Goal: Navigation & Orientation: Find specific page/section

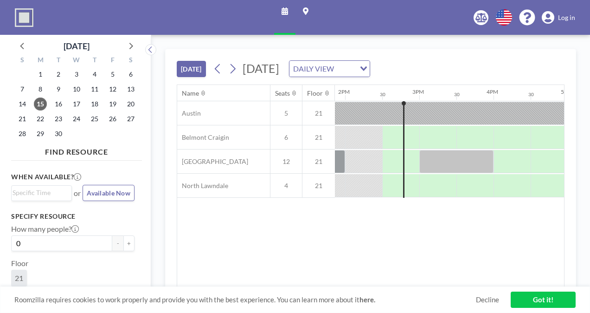
scroll to position [0, 1039]
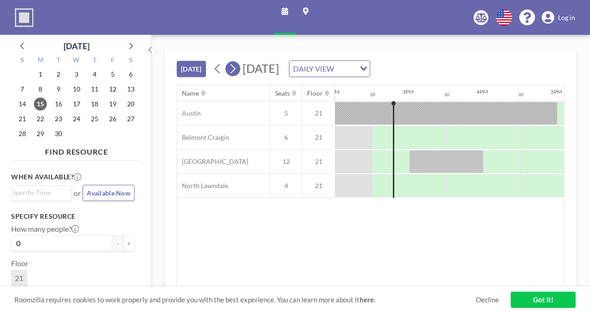
click at [235, 67] on icon at bounding box center [233, 69] width 5 height 10
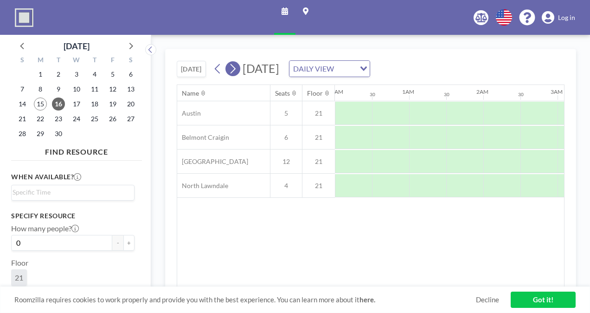
scroll to position [0, 297]
click at [235, 67] on icon at bounding box center [233, 69] width 5 height 10
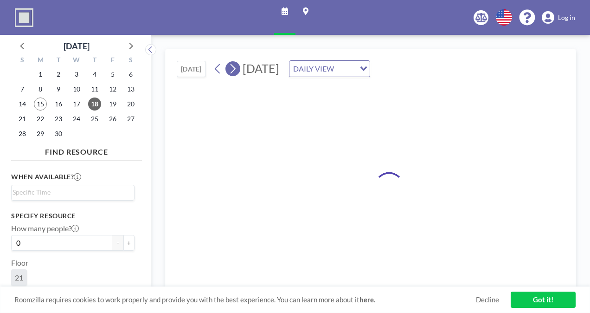
click at [235, 67] on icon at bounding box center [233, 69] width 5 height 10
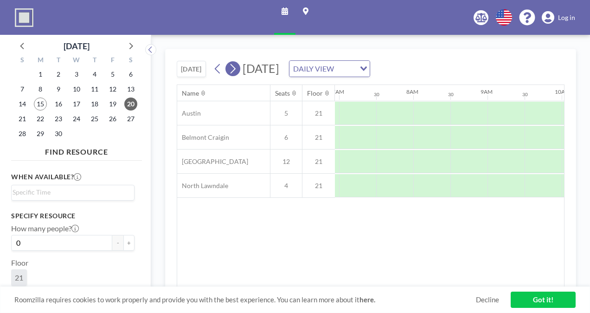
scroll to position [0, 557]
click at [235, 67] on icon at bounding box center [233, 69] width 5 height 10
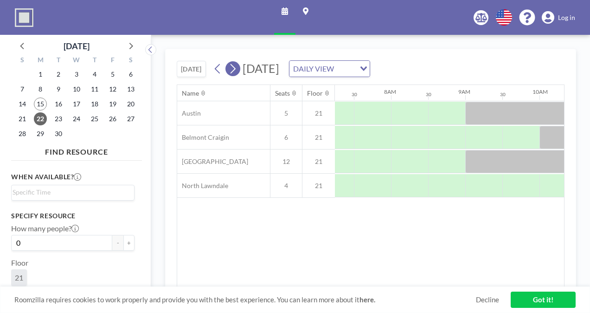
click at [235, 67] on icon at bounding box center [233, 69] width 5 height 10
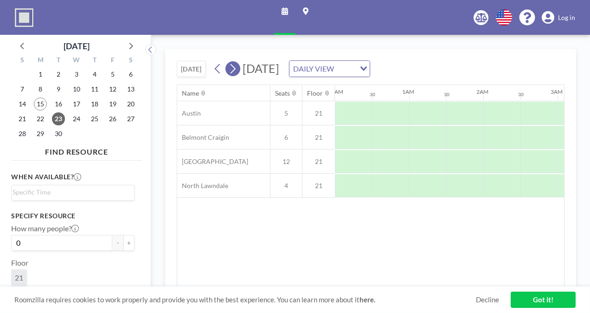
scroll to position [0, 211]
click at [235, 67] on icon at bounding box center [233, 69] width 5 height 10
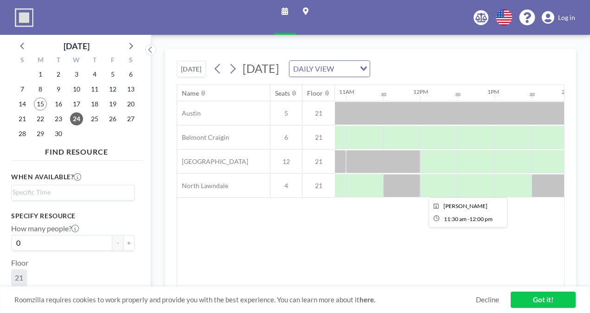
scroll to position [0, 809]
